Goal: Task Accomplishment & Management: Use online tool/utility

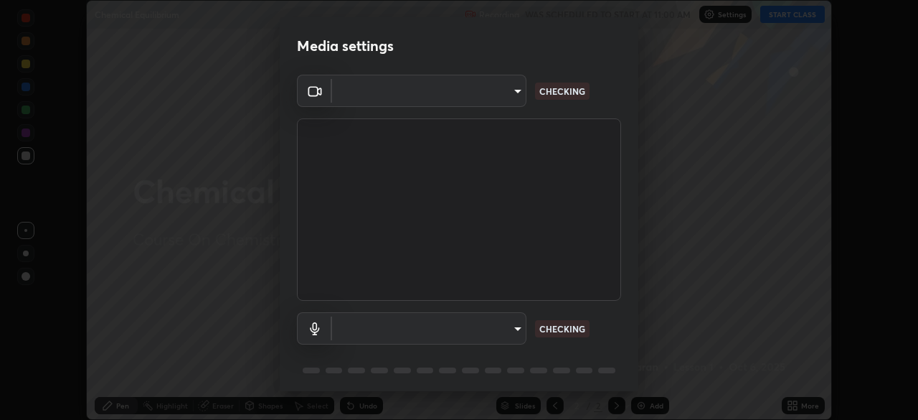
scroll to position [51, 0]
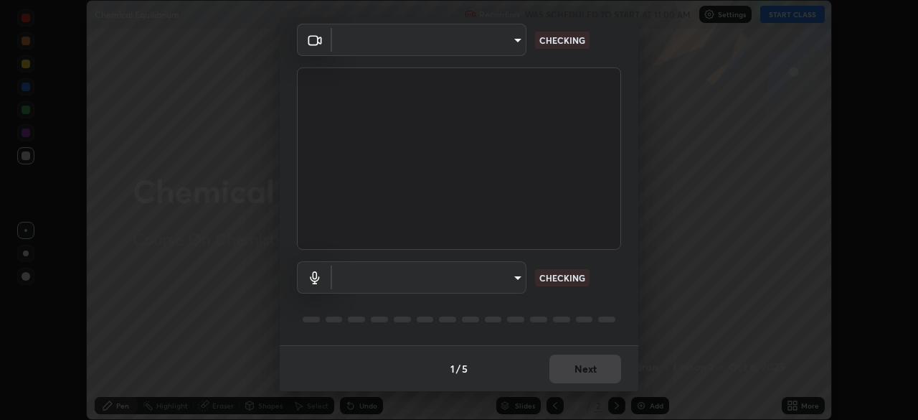
type input "1f9a14f4e709457ebf112205797e18a3e67481265364eba5019e6b99b7ce7553"
type input "default"
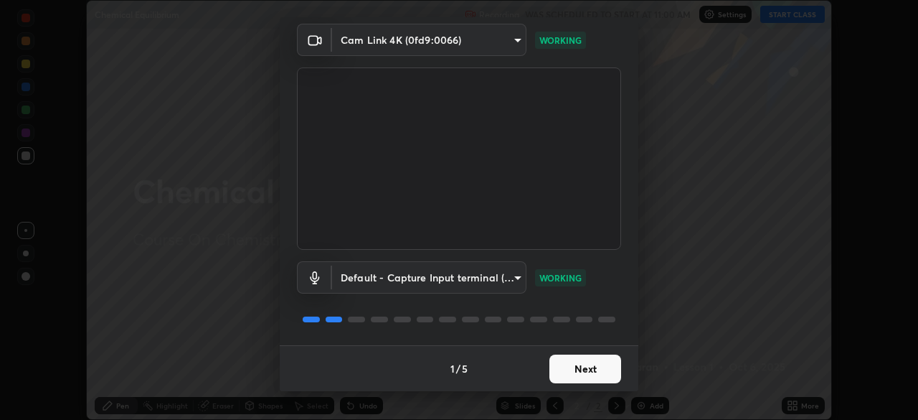
click at [579, 367] on button "Next" at bounding box center [586, 368] width 72 height 29
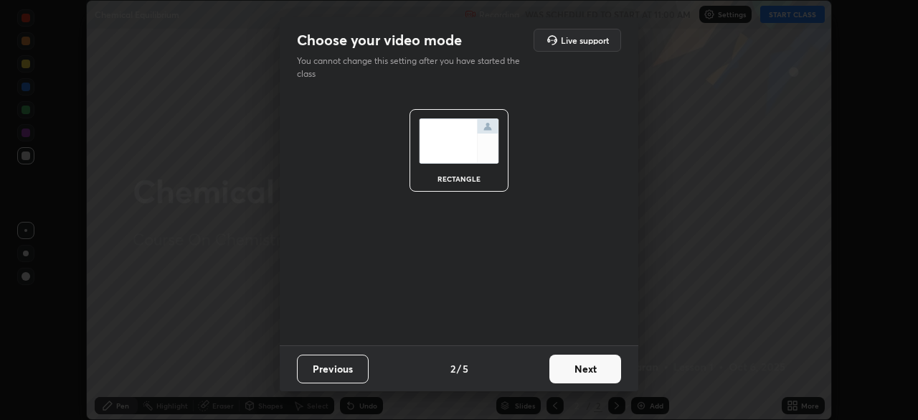
scroll to position [0, 0]
click at [595, 370] on button "Next" at bounding box center [586, 368] width 72 height 29
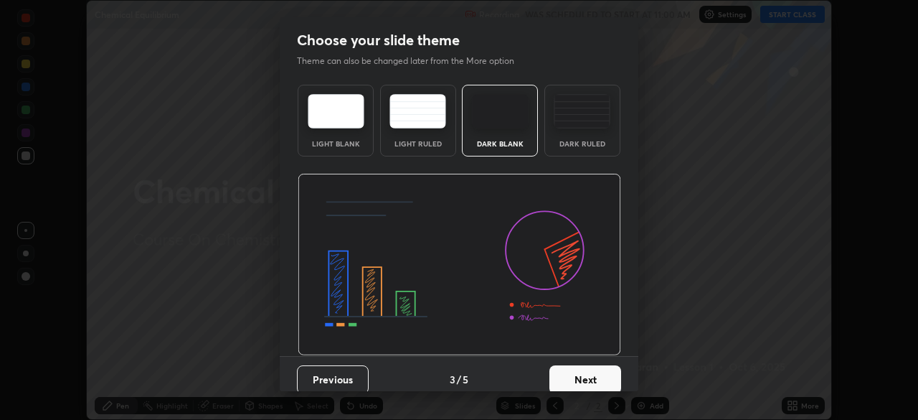
click at [598, 368] on button "Next" at bounding box center [586, 379] width 72 height 29
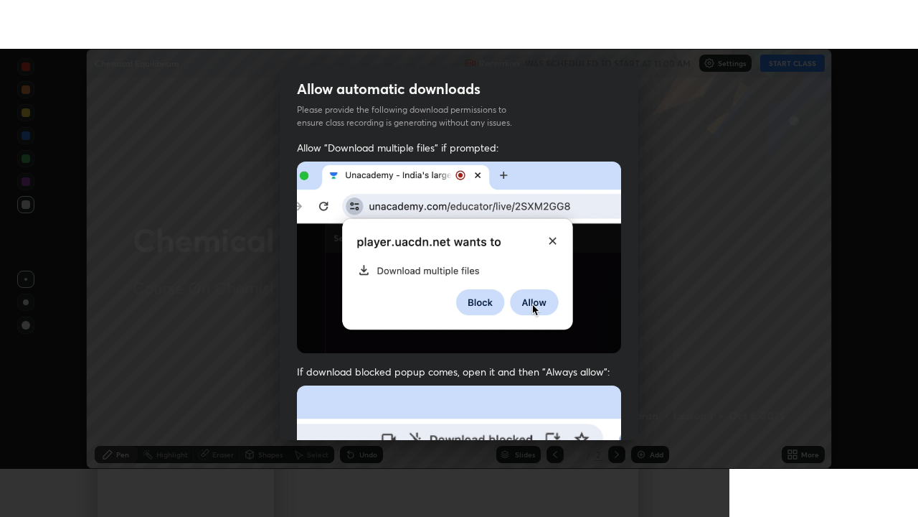
scroll to position [344, 0]
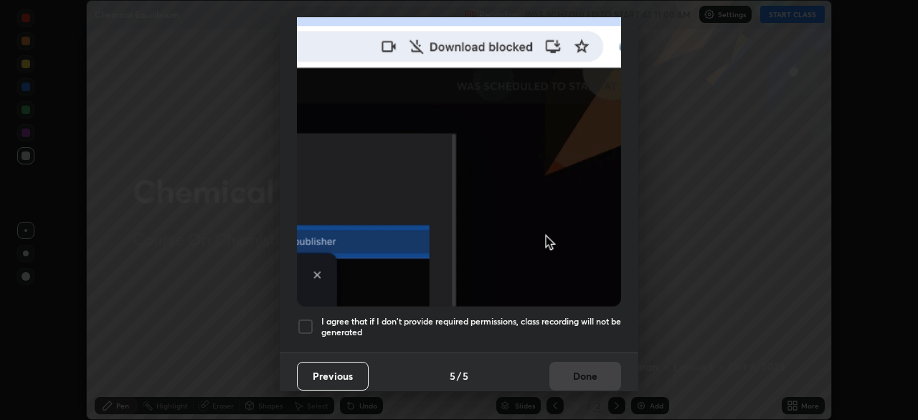
click at [305, 318] on div at bounding box center [305, 326] width 17 height 17
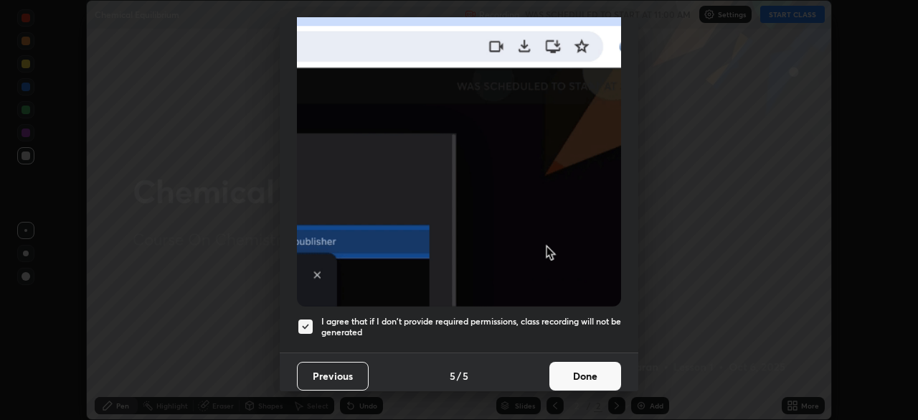
click at [580, 370] on button "Done" at bounding box center [586, 376] width 72 height 29
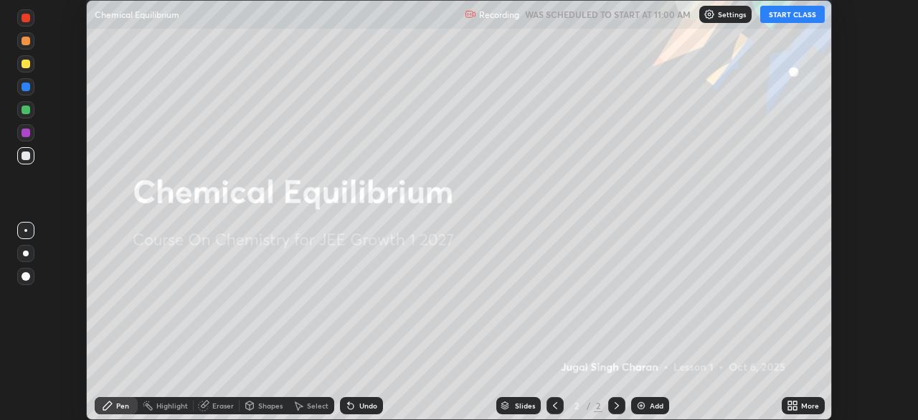
click at [796, 407] on icon at bounding box center [796, 408] width 4 height 4
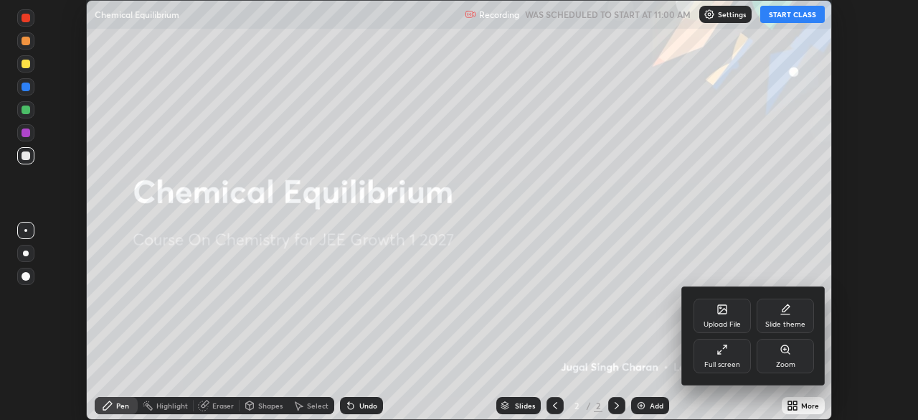
click at [734, 364] on div "Full screen" at bounding box center [723, 364] width 36 height 7
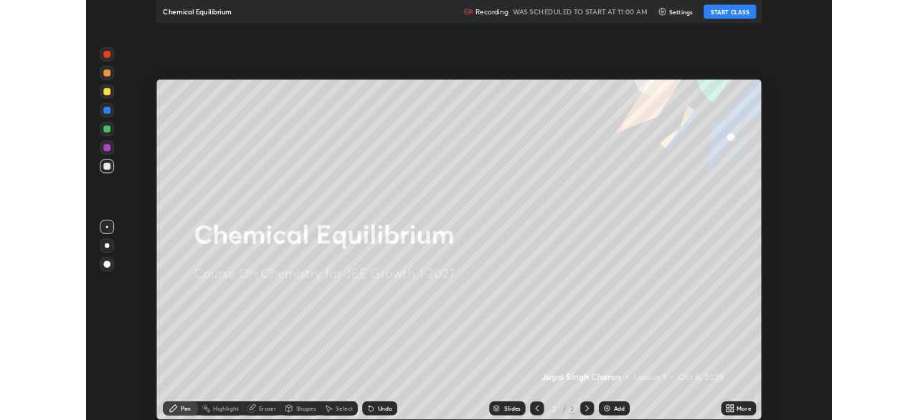
scroll to position [517, 918]
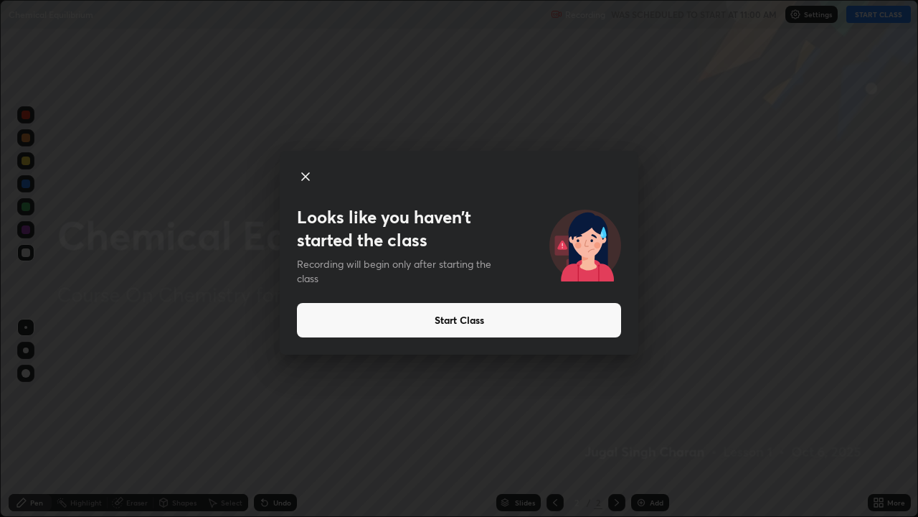
click at [583, 317] on button "Start Class" at bounding box center [459, 320] width 324 height 34
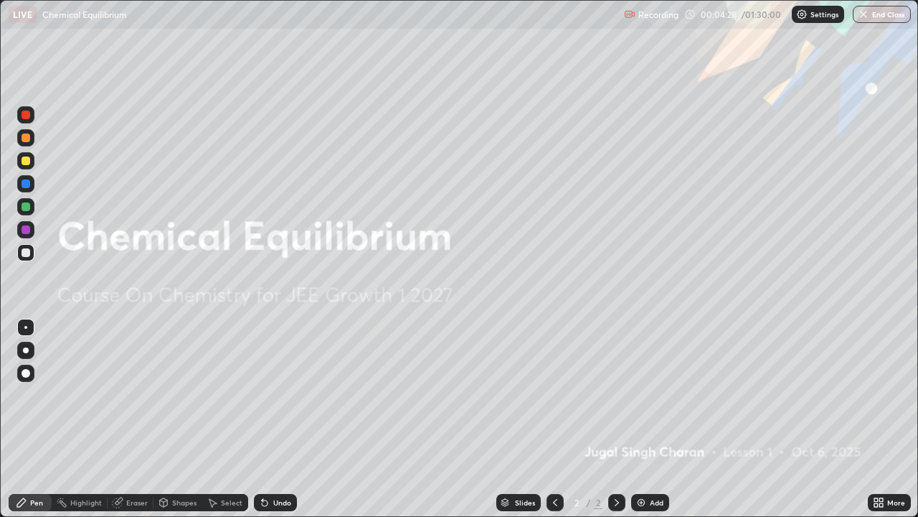
click at [659, 419] on div "Add" at bounding box center [657, 502] width 14 height 7
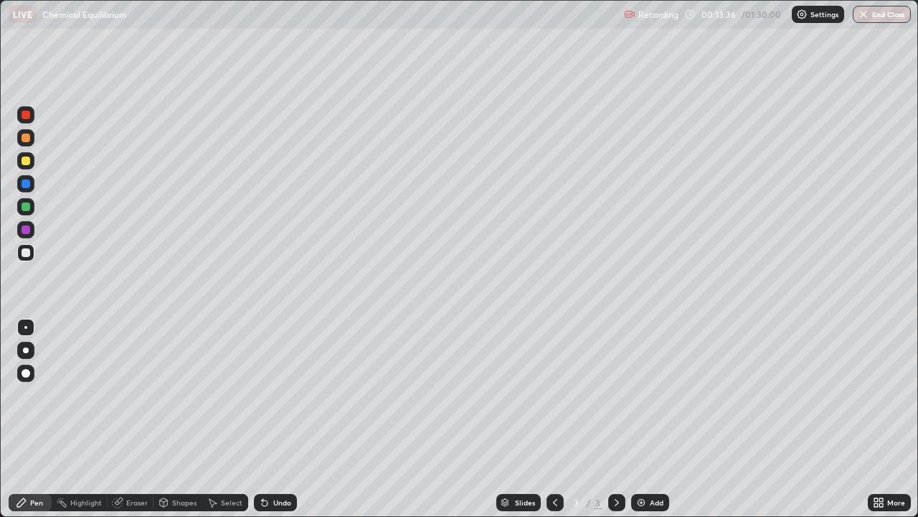
click at [662, 419] on div "Add" at bounding box center [650, 502] width 38 height 17
click at [558, 419] on div at bounding box center [555, 502] width 17 height 17
click at [615, 419] on icon at bounding box center [616, 502] width 11 height 11
click at [646, 419] on div "Add" at bounding box center [650, 502] width 38 height 17
click at [650, 419] on div "Add" at bounding box center [657, 502] width 14 height 7
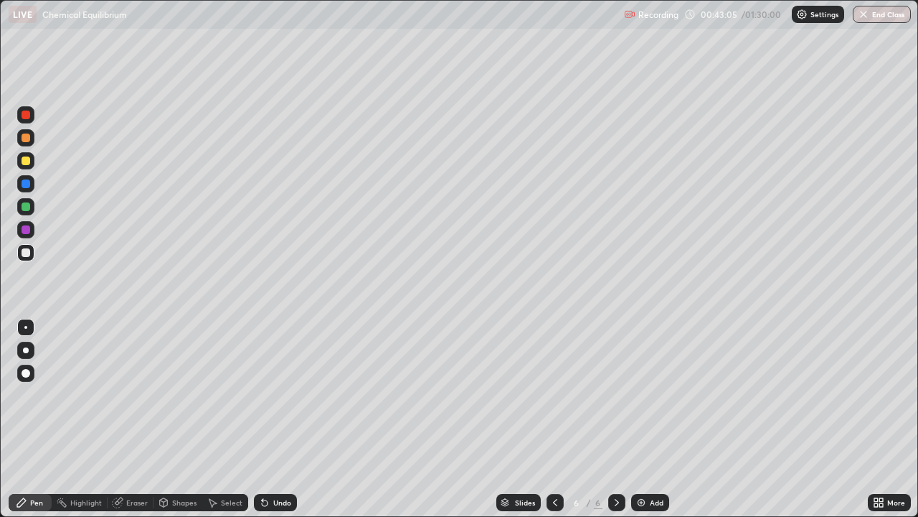
click at [643, 419] on img at bounding box center [641, 502] width 11 height 11
click at [651, 419] on div "Add" at bounding box center [657, 502] width 14 height 7
click at [553, 419] on icon at bounding box center [555, 502] width 11 height 11
click at [616, 419] on div at bounding box center [616, 502] width 17 height 17
click at [650, 419] on div "Add" at bounding box center [657, 502] width 14 height 7
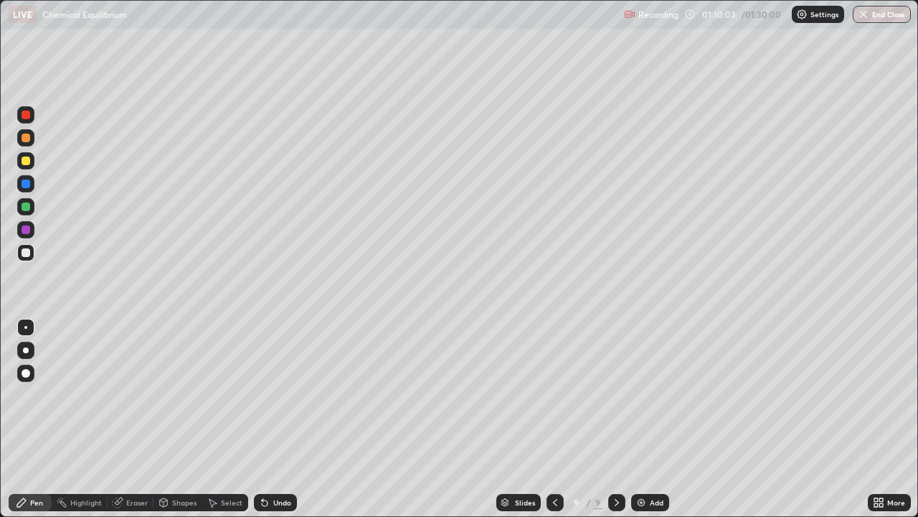
click at [655, 419] on div "Add" at bounding box center [657, 502] width 14 height 7
click at [646, 419] on div "Add" at bounding box center [650, 502] width 38 height 17
click at [654, 419] on div "Add" at bounding box center [650, 502] width 38 height 17
click at [562, 419] on div at bounding box center [555, 502] width 17 height 17
click at [616, 419] on icon at bounding box center [616, 502] width 11 height 11
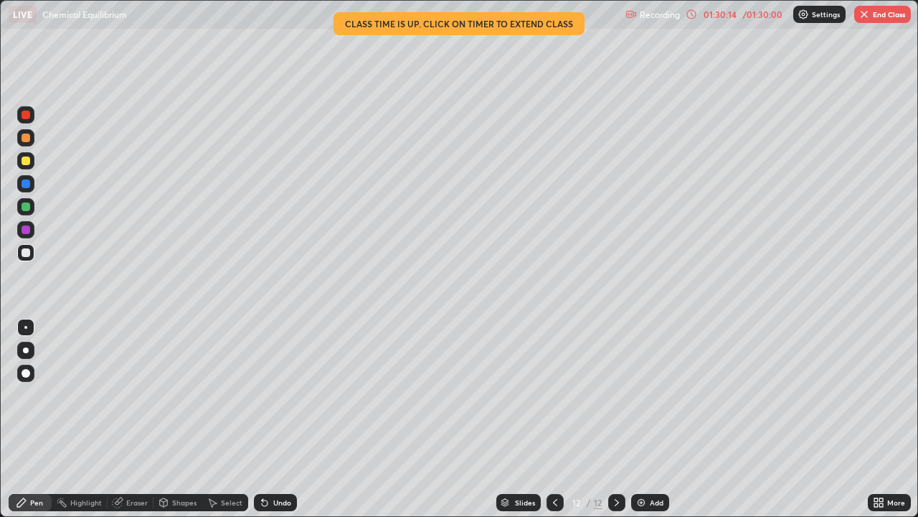
click at [554, 419] on icon at bounding box center [555, 502] width 11 height 11
click at [552, 419] on icon at bounding box center [555, 502] width 11 height 11
click at [555, 419] on icon at bounding box center [555, 502] width 11 height 11
click at [554, 419] on icon at bounding box center [555, 502] width 11 height 11
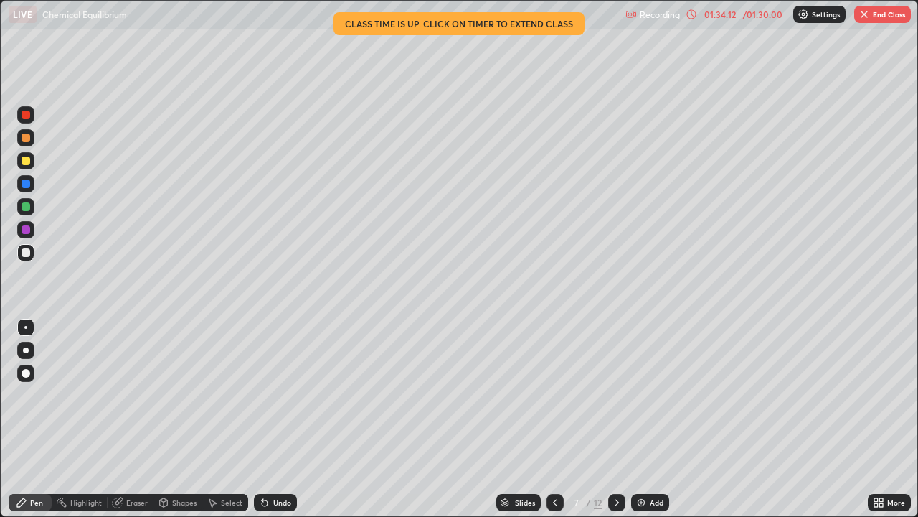
click at [882, 16] on button "End Class" at bounding box center [883, 14] width 57 height 17
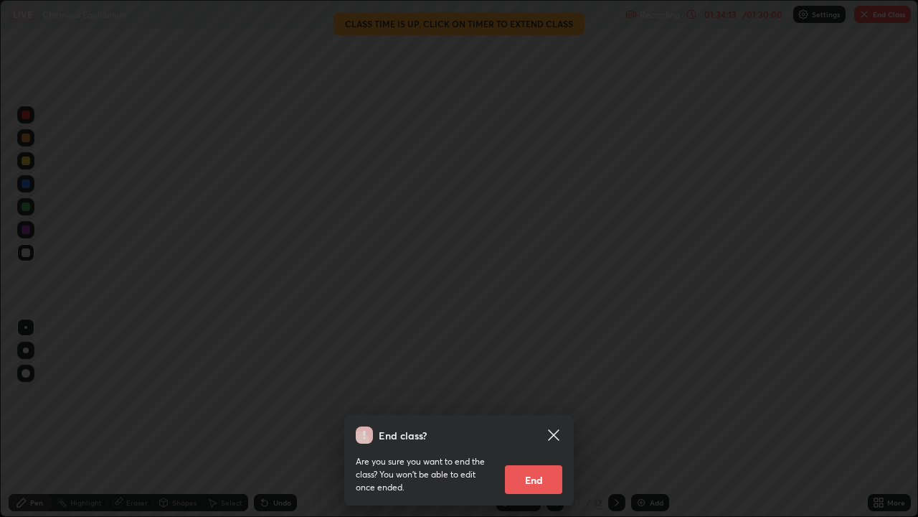
click at [543, 419] on button "End" at bounding box center [533, 479] width 57 height 29
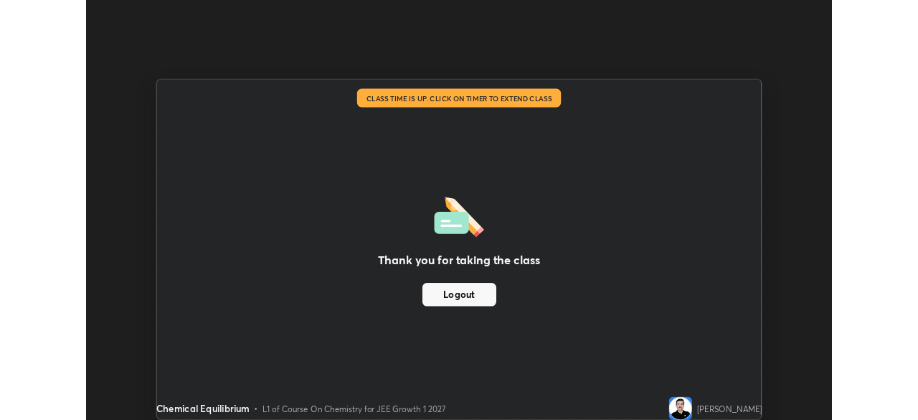
scroll to position [71329, 70831]
